Goal: Complete application form

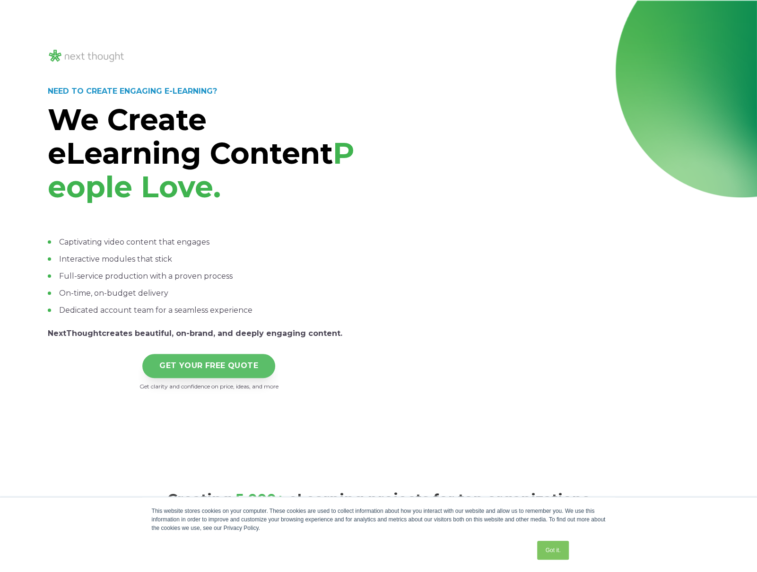
click at [189, 373] on link "GET YOUR FREE QUOTE" at bounding box center [208, 366] width 133 height 24
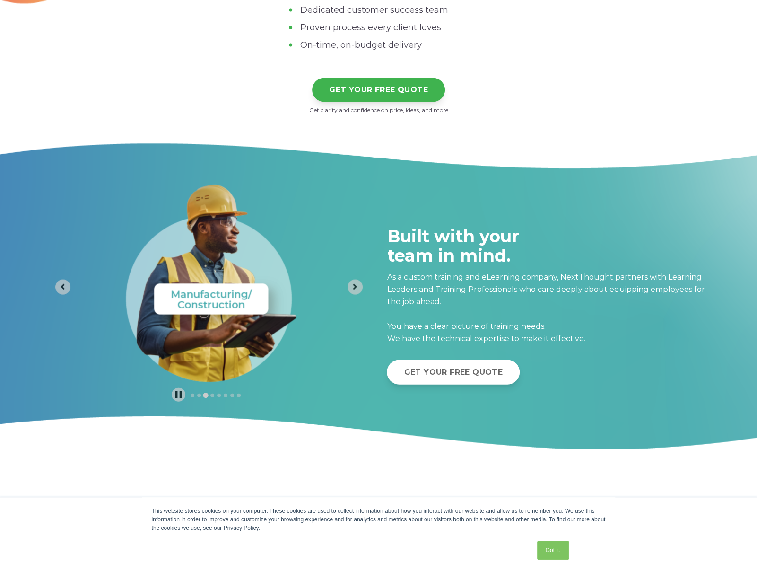
scroll to position [3365, 0]
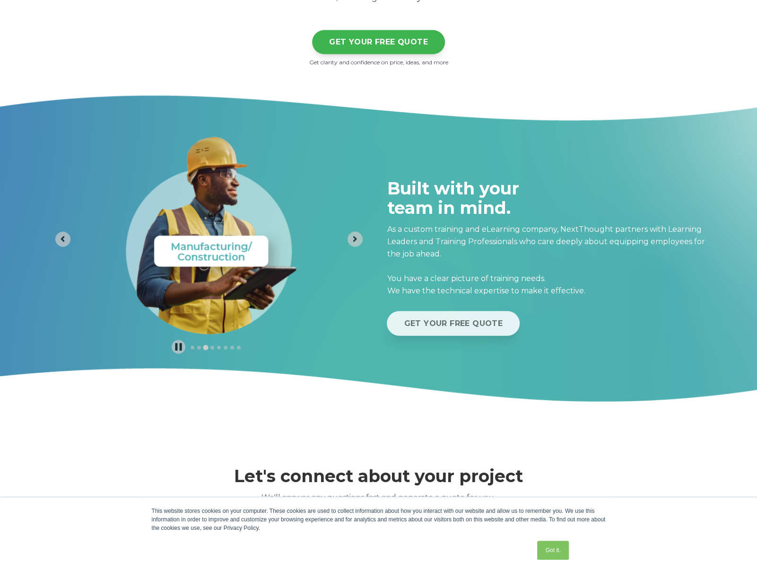
click at [470, 323] on link "GET YOUR FREE QUOTE" at bounding box center [453, 323] width 133 height 24
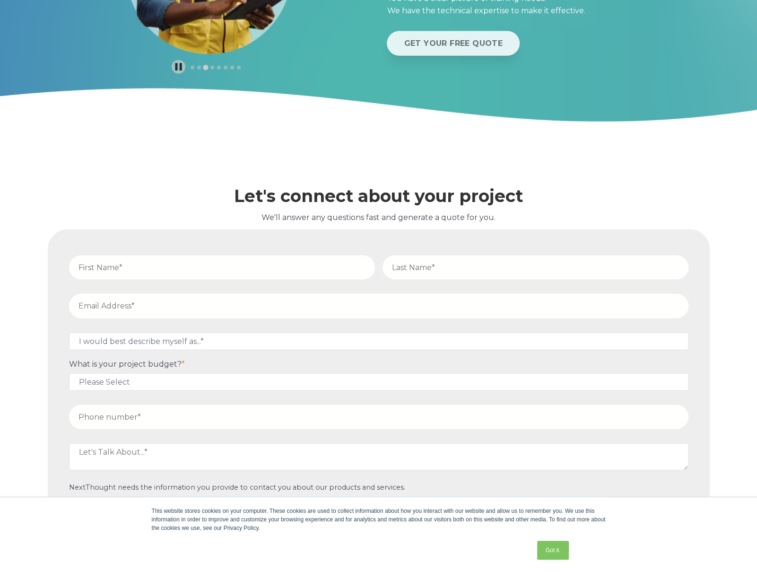
scroll to position [3661, 0]
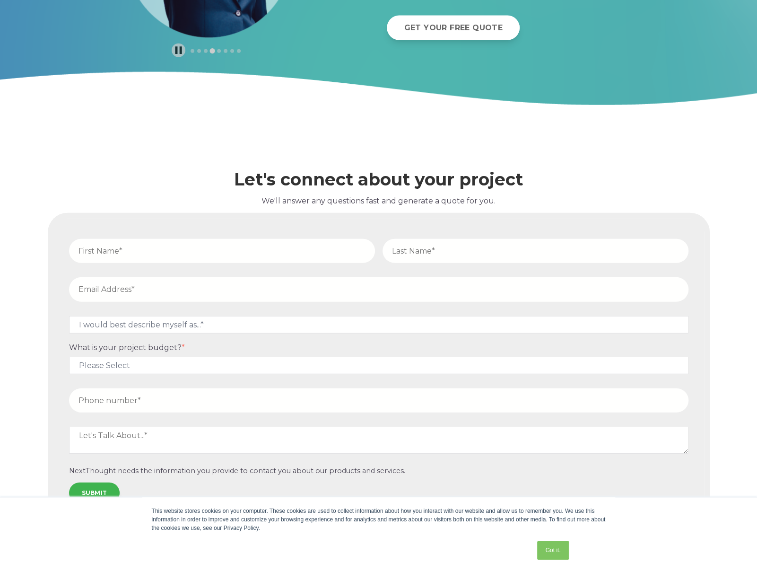
click at [192, 259] on input "text" at bounding box center [222, 251] width 306 height 24
type input "Margaret"
type input "Boyle"
type input "cboyle@cactx.org"
type input "5126805581"
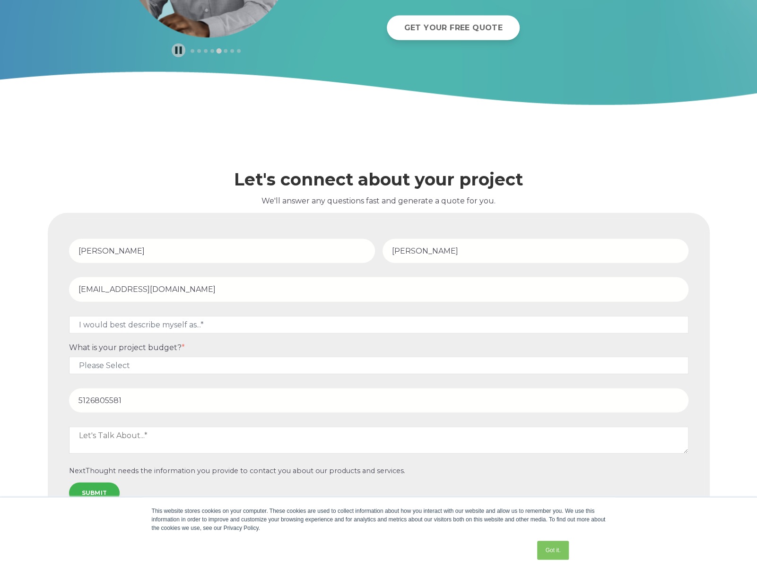
click at [91, 252] on input "Margaret" at bounding box center [222, 251] width 306 height 24
click at [92, 252] on input "Margaret" at bounding box center [222, 251] width 306 height 24
type input "Claire"
click at [206, 328] on select "I would best describe myself as...* Other I am an executive or owner of a compa…" at bounding box center [378, 324] width 619 height 17
select select "persona_5"
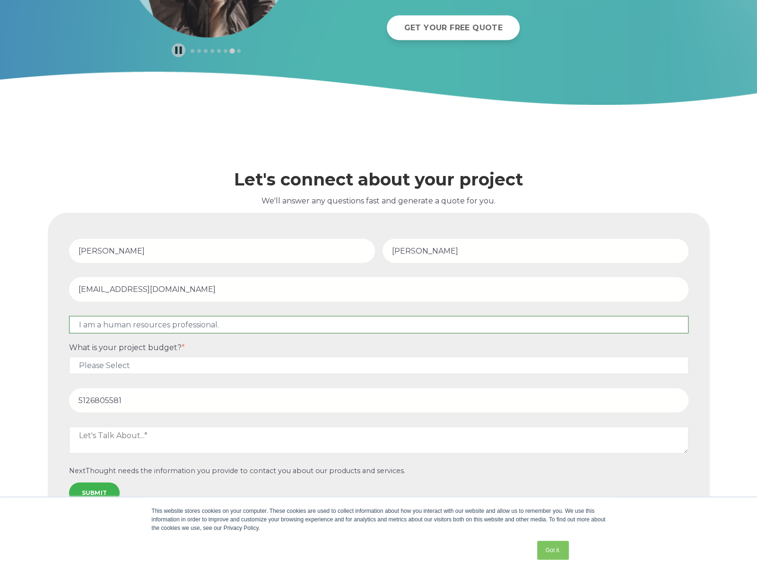
click at [69, 316] on select "I would best describe myself as...* Other I am an executive or owner of a compa…" at bounding box center [378, 324] width 619 height 17
click at [166, 365] on select "Please Select $5,000 - $15,000 $15,000 - $25,000 $25,000 - $50,000 $50,000+" at bounding box center [378, 364] width 619 height 17
select select "$5,000 - $15,000"
click at [69, 356] on select "Please Select $5,000 - $15,000 $15,000 - $25,000 $25,000 - $50,000 $50,000+" at bounding box center [378, 364] width 619 height 17
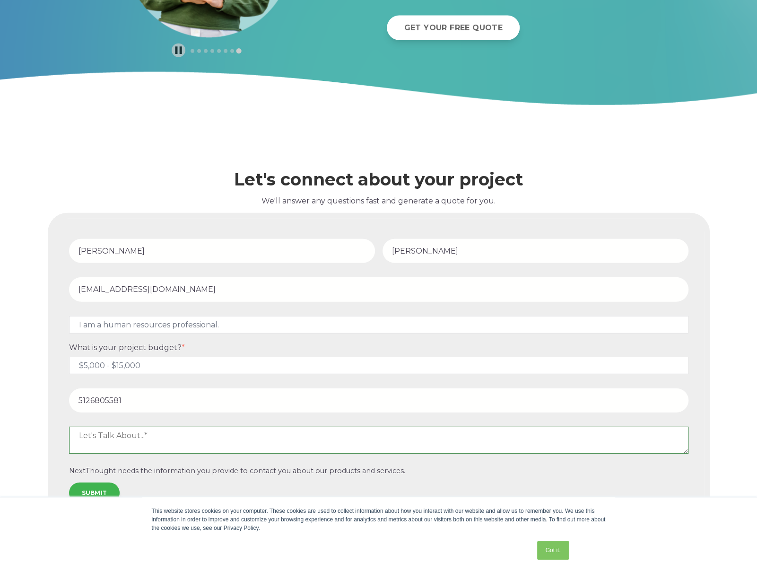
click at [150, 433] on textarea at bounding box center [378, 439] width 619 height 26
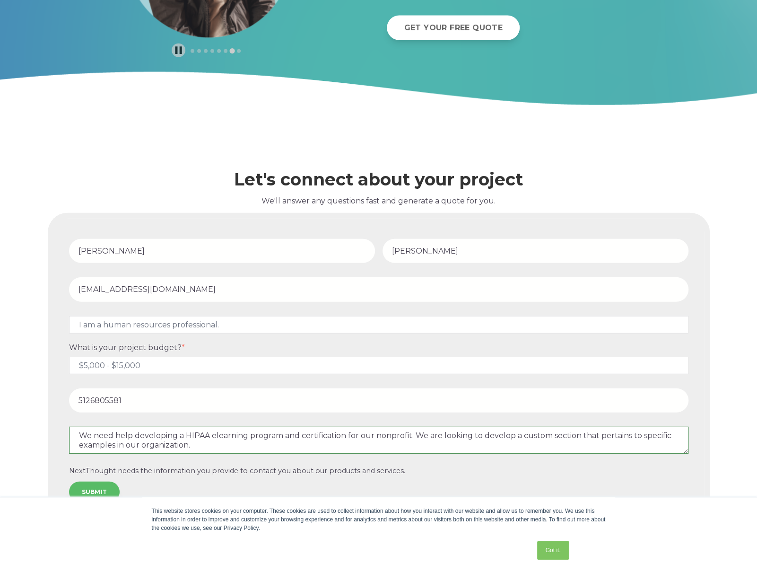
type textarea "We need help developing a HIPAA elearning program and certification for our non…"
click at [86, 487] on input "SUBMIT" at bounding box center [94, 491] width 51 height 21
